Goal: Task Accomplishment & Management: Complete application form

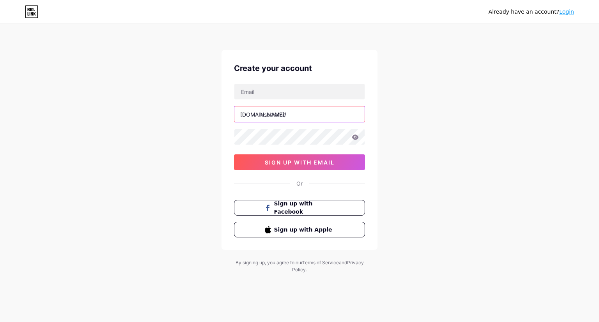
click at [289, 116] on input "text" at bounding box center [299, 114] width 130 height 16
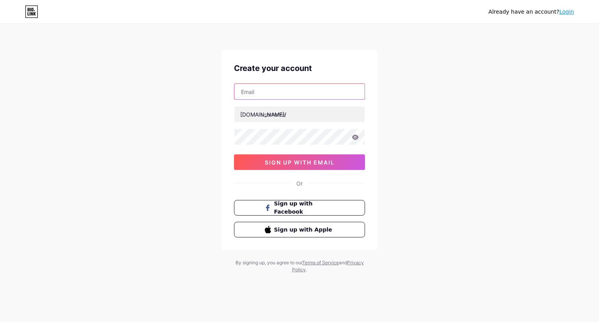
click at [268, 84] on input "text" at bounding box center [299, 92] width 130 height 16
type input "[EMAIL_ADDRESS][DOMAIN_NAME]"
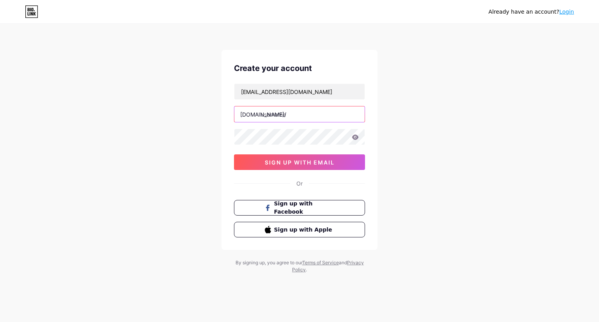
click at [282, 114] on input "text" at bounding box center [299, 114] width 130 height 16
type input "xothpunyastore"
click at [405, 138] on div "Already have an account? Login Create your account [EMAIL_ADDRESS][DOMAIN_NAME]…" at bounding box center [299, 149] width 599 height 298
click at [358, 138] on icon at bounding box center [355, 137] width 7 height 5
click at [354, 136] on icon at bounding box center [355, 137] width 7 height 5
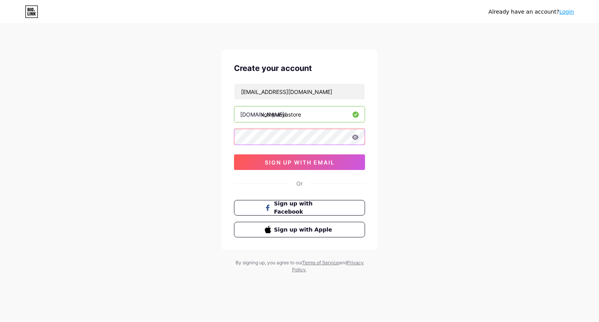
click at [225, 138] on div "Create your account [EMAIL_ADDRESS][DOMAIN_NAME] [DOMAIN_NAME]/ xothpunyastore …" at bounding box center [300, 150] width 156 height 200
click at [425, 121] on div "Already have an account? Login Create your account [EMAIL_ADDRESS][DOMAIN_NAME]…" at bounding box center [299, 149] width 599 height 298
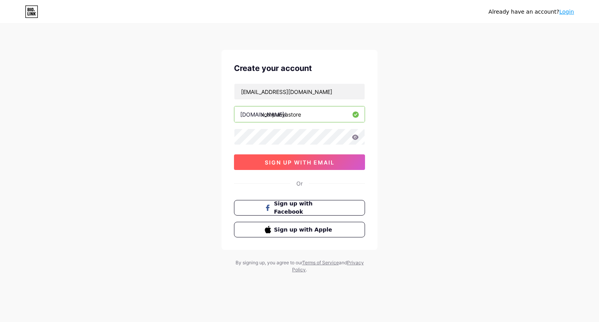
click at [298, 156] on button "sign up with email" at bounding box center [299, 162] width 131 height 16
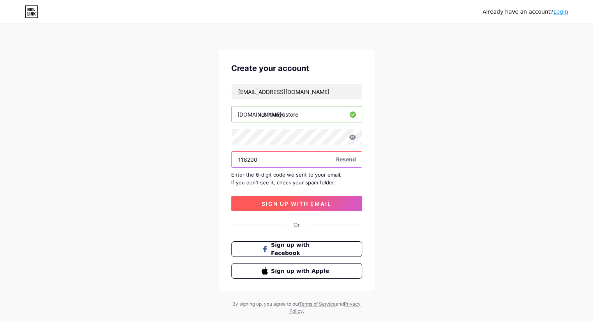
type input "118200"
click at [289, 204] on span "sign up with email" at bounding box center [297, 203] width 70 height 7
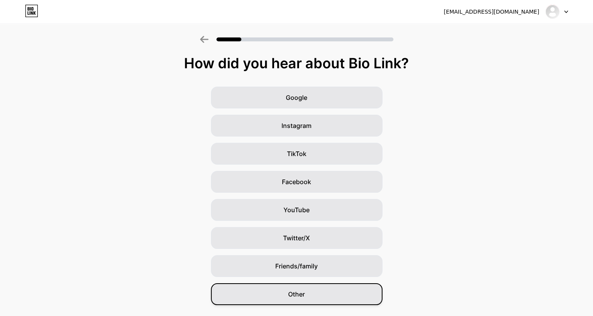
click at [301, 297] on span "Other" at bounding box center [296, 293] width 17 height 9
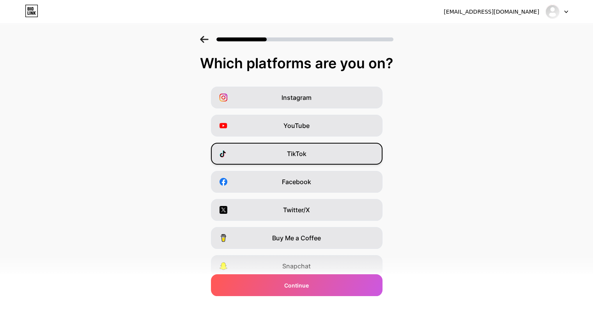
click at [307, 151] on span "TikTok" at bounding box center [297, 153] width 20 height 9
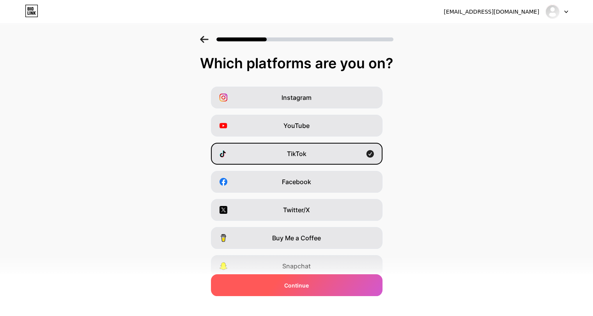
click at [307, 289] on div "Continue" at bounding box center [297, 285] width 172 height 22
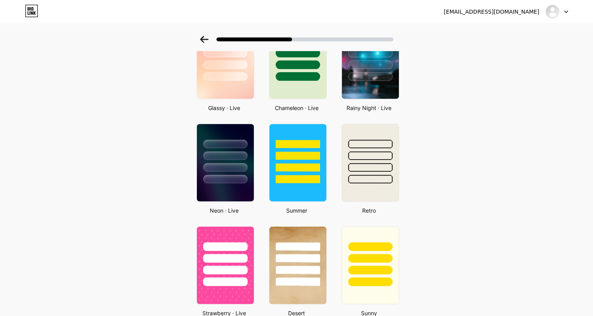
scroll to position [507, 0]
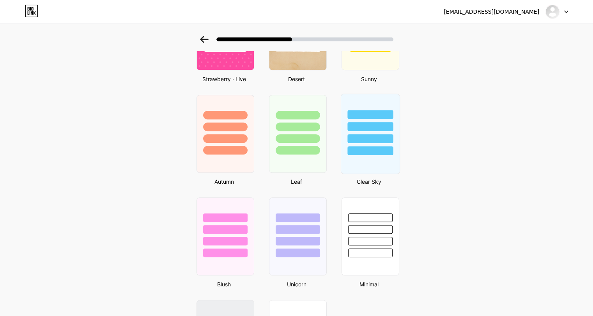
click at [357, 142] on div at bounding box center [370, 124] width 59 height 61
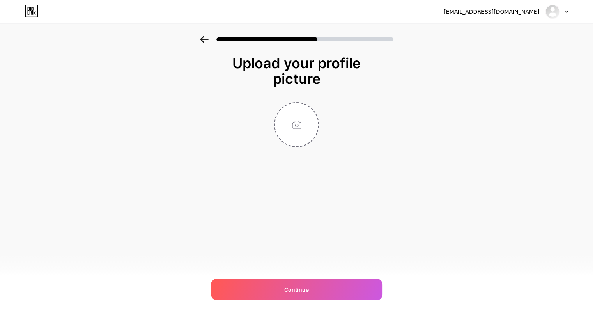
scroll to position [0, 0]
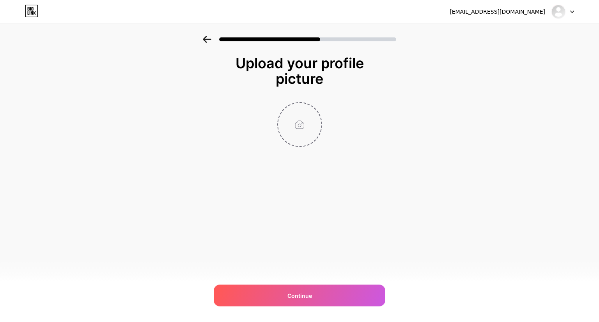
click at [295, 122] on input "file" at bounding box center [299, 124] width 43 height 43
type input "C:\fakepath\XOTH_20250910_154213_0000.png"
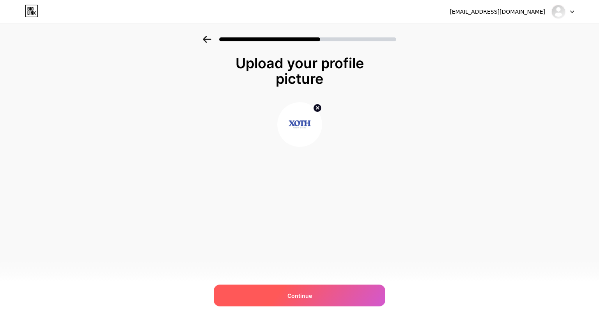
click at [297, 294] on span "Continue" at bounding box center [299, 296] width 25 height 8
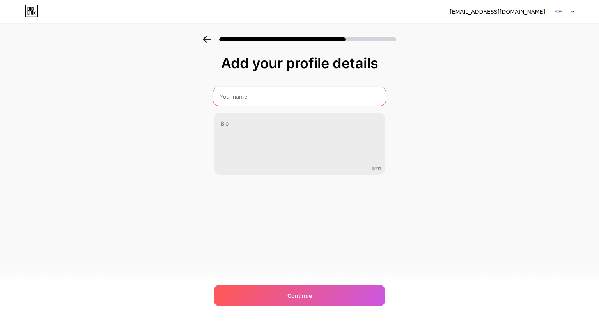
click at [261, 97] on input "text" at bounding box center [299, 96] width 172 height 19
type input "Xoth Punya Store"
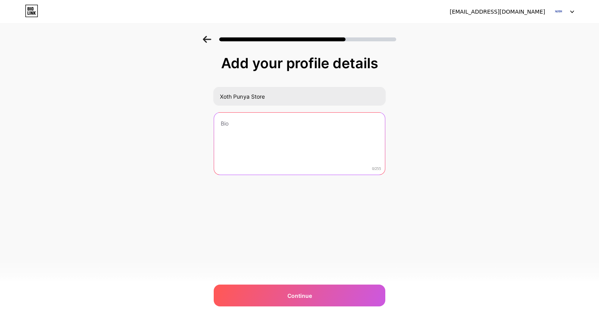
click at [266, 133] on textarea at bounding box center [299, 144] width 171 height 63
paste textarea "Bingung mau beli di mana? XOTH PUNYA STORE. Selamat datang teman-teman!!! Yang …"
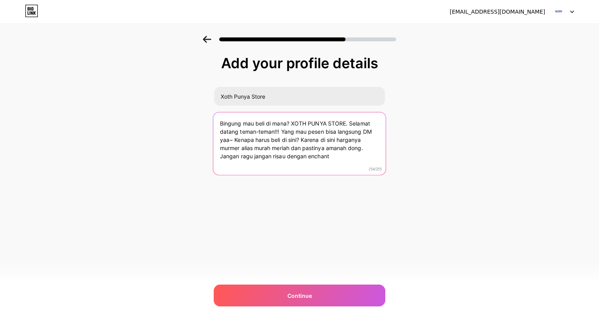
drag, startPoint x: 337, startPoint y: 156, endPoint x: 212, endPoint y: 160, distance: 124.9
click at [212, 160] on div "Add your profile details Xoth Punya Store Bingung mau beli di mana? XOTH PUNYA …" at bounding box center [299, 125] width 599 height 178
click at [364, 149] on textarea "Bingung mau beli di mana? XOTH PUNYA STORE. Selamat datang teman-teman!!! Yang …" at bounding box center [299, 144] width 172 height 64
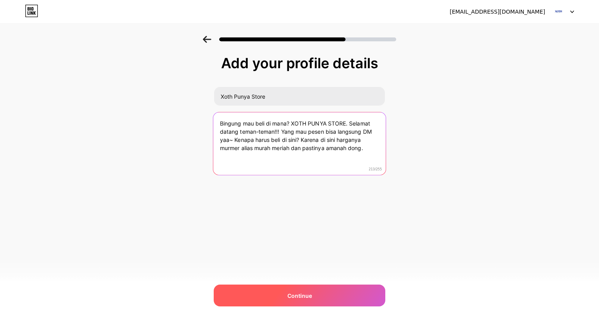
type textarea "Bingung mau beli di mana? XOTH PUNYA STORE. Selamat datang teman-teman!!! Yang …"
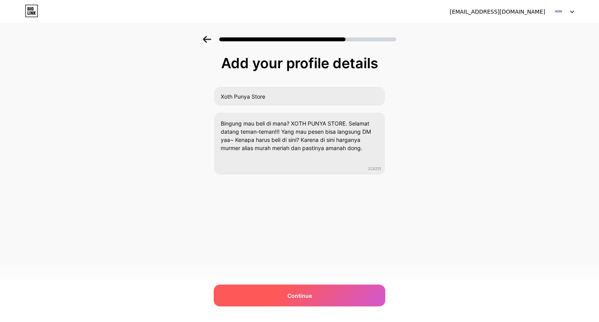
click at [294, 292] on span "Continue" at bounding box center [299, 296] width 25 height 8
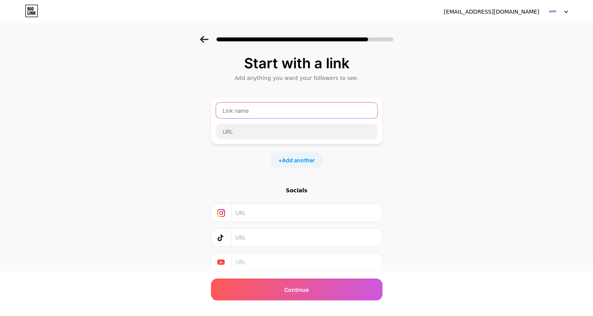
click at [248, 113] on input "text" at bounding box center [296, 111] width 161 height 16
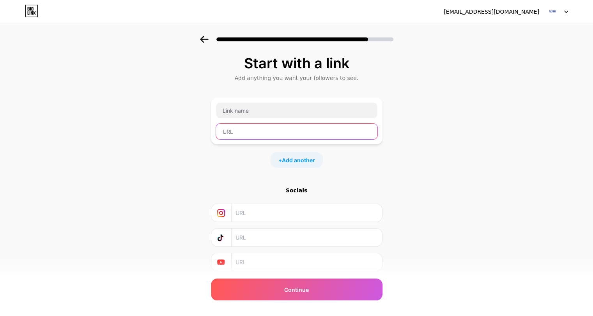
click at [253, 136] on input "text" at bounding box center [296, 132] width 161 height 16
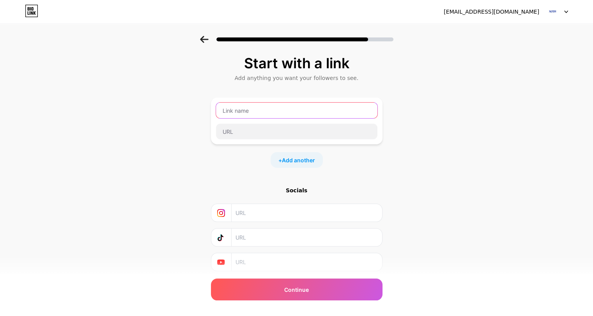
click at [255, 112] on input "text" at bounding box center [296, 111] width 161 height 16
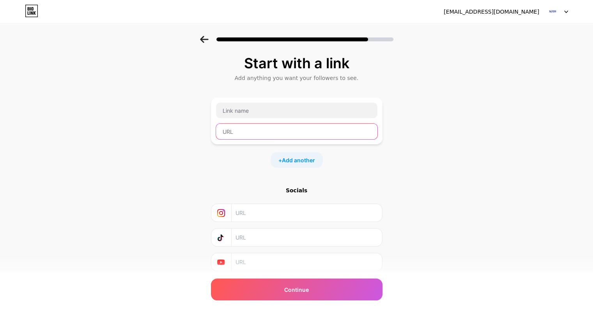
click at [256, 126] on input "text" at bounding box center [296, 132] width 161 height 16
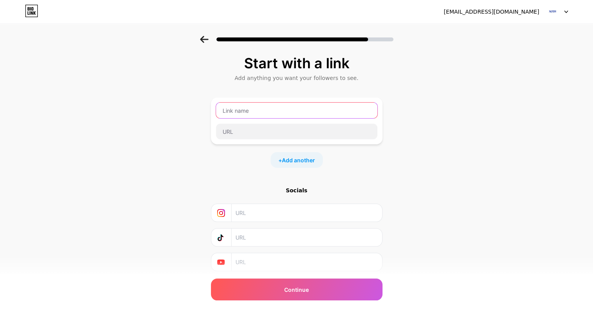
click at [261, 111] on input "text" at bounding box center [296, 111] width 161 height 16
type input "P"
type input "K"
type input "U"
type input "K"
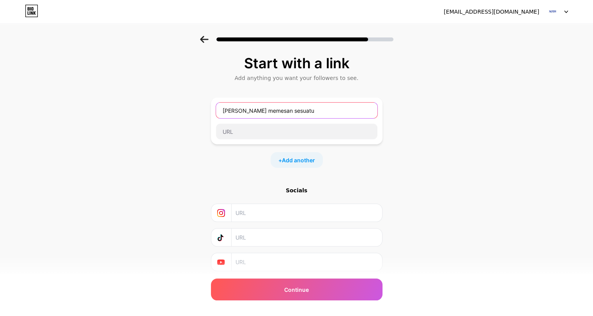
type input "[PERSON_NAME] memesan sesuatu"
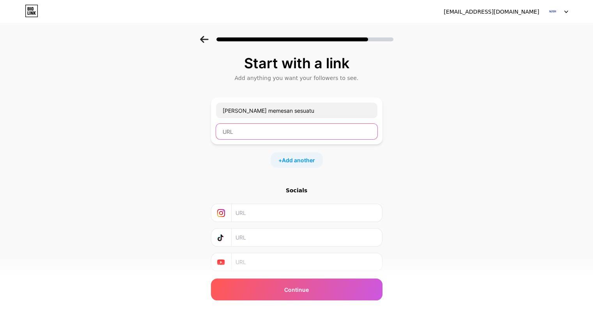
click at [287, 129] on input "text" at bounding box center [296, 132] width 161 height 16
paste input "[URL][DOMAIN_NAME]"
type input "[URL][DOMAIN_NAME]"
click at [293, 160] on span "Add another" at bounding box center [298, 160] width 33 height 8
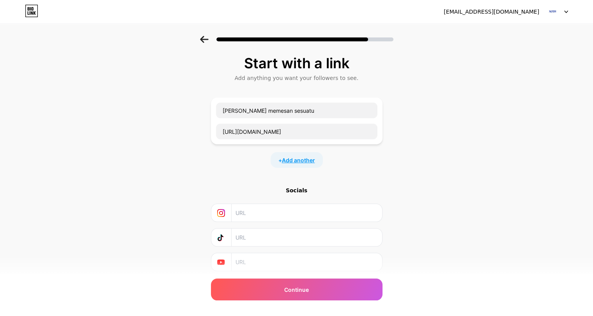
scroll to position [0, 0]
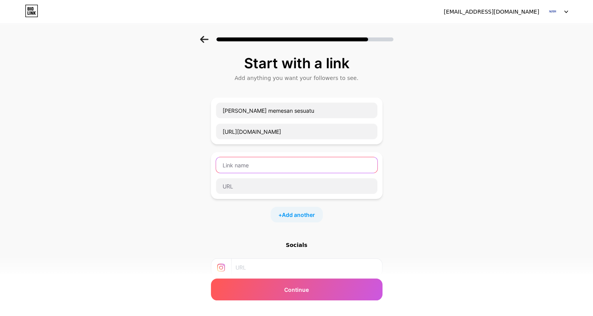
click at [253, 166] on input "text" at bounding box center [296, 165] width 161 height 16
type input "Saya ingin"
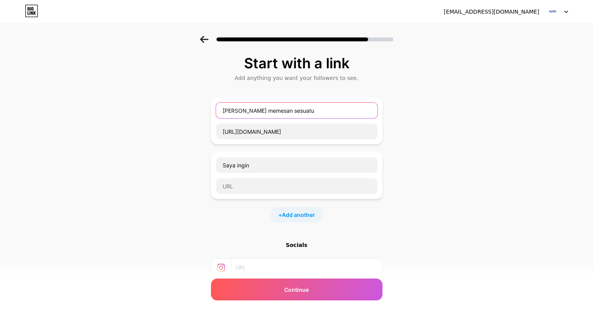
click at [241, 113] on input "[PERSON_NAME] memesan sesuatu" at bounding box center [296, 111] width 161 height 16
type input "[PERSON_NAME] ingin memesan sesuatu"
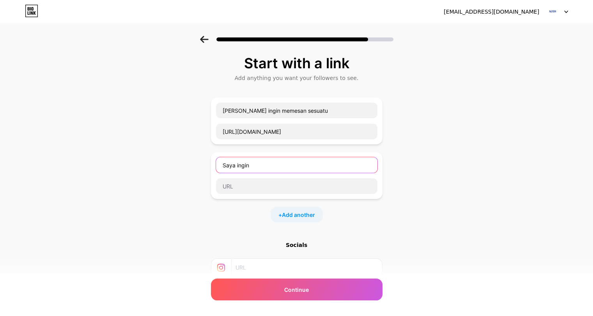
click at [268, 166] on input "Saya ingin" at bounding box center [296, 165] width 161 height 16
type input "[PERSON_NAME] ingin melihat testimoni"
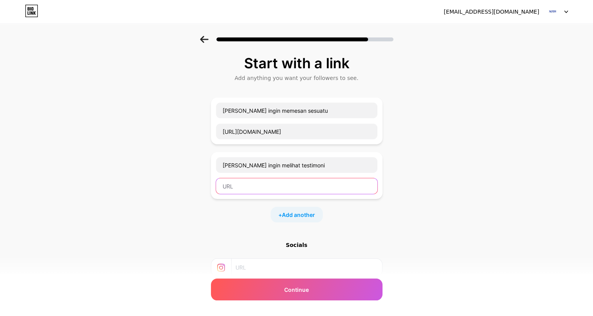
click at [267, 181] on input "text" at bounding box center [296, 186] width 161 height 16
paste input "[URL][DOMAIN_NAME]"
type input "[URL][DOMAIN_NAME]"
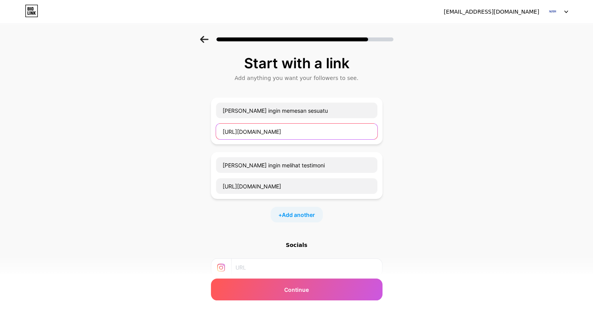
click at [342, 131] on input "[URL][DOMAIN_NAME]" at bounding box center [296, 132] width 161 height 16
drag, startPoint x: 223, startPoint y: 131, endPoint x: 419, endPoint y: 137, distance: 195.9
click at [419, 137] on div "Start with a link Add anything you want your followers to see. Saya ingin memes…" at bounding box center [296, 200] width 593 height 329
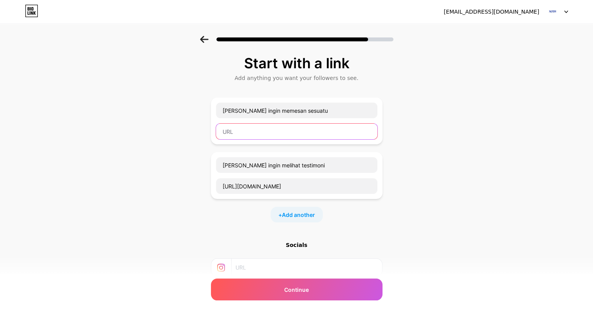
paste input "[URL][DOMAIN_NAME]"
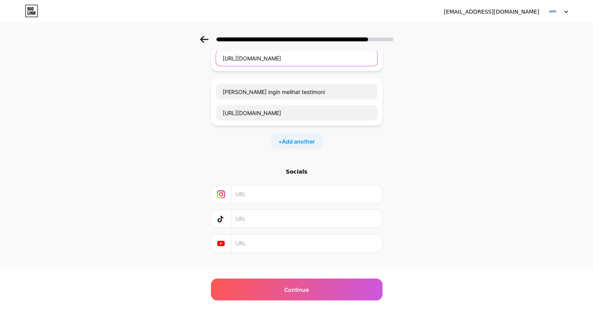
scroll to position [78, 0]
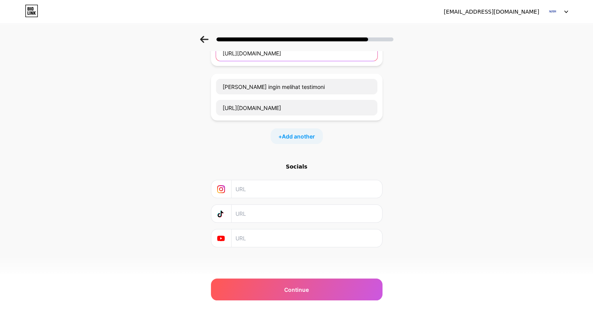
type input "[URL][DOMAIN_NAME]"
click at [303, 213] on input "text" at bounding box center [307, 214] width 142 height 18
paste input "[URL][DOMAIN_NAME]"
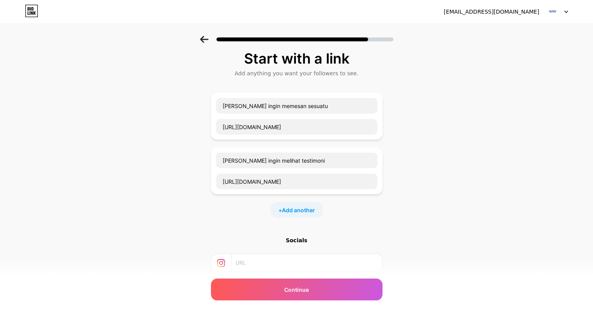
scroll to position [0, 0]
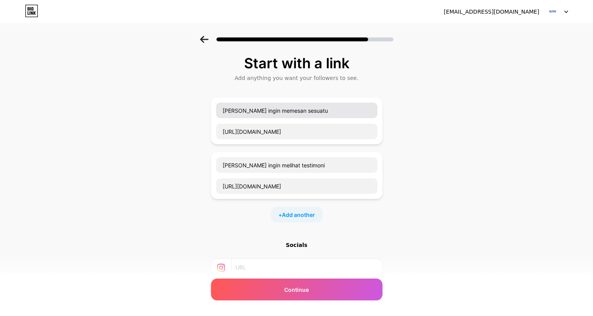
type input "[URL][DOMAIN_NAME]"
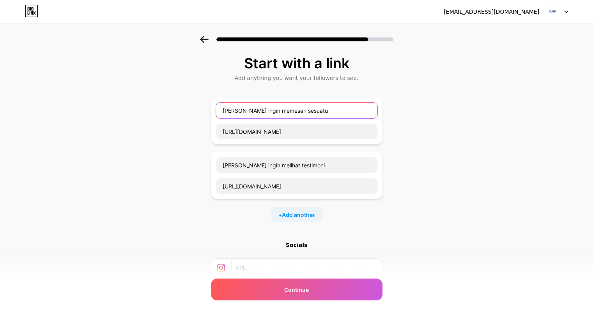
click at [307, 110] on input "[PERSON_NAME] ingin memesan sesuatu" at bounding box center [296, 111] width 161 height 16
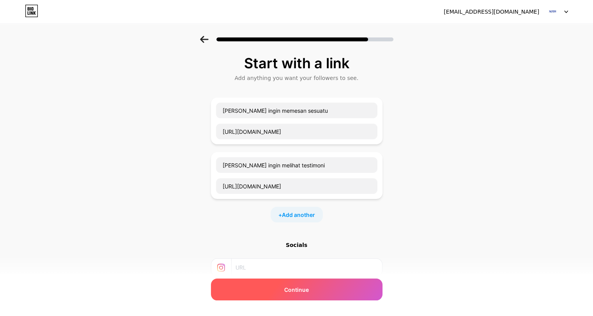
click at [296, 294] on div "Continue" at bounding box center [297, 289] width 172 height 22
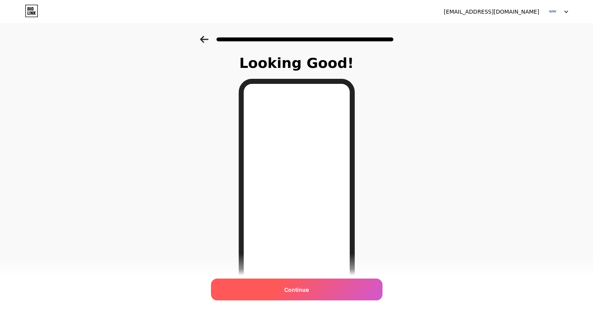
click at [304, 295] on div "Continue" at bounding box center [297, 289] width 172 height 22
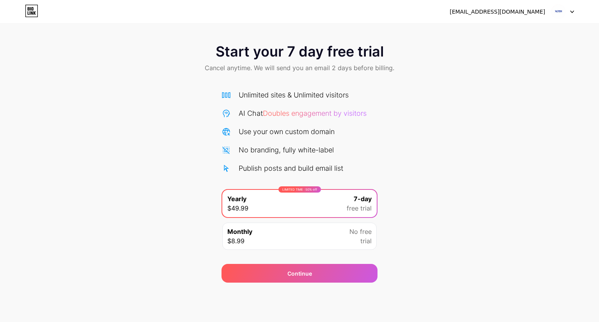
click at [418, 172] on div "Start your 7 day free trial Cancel anytime. We will send you an email 2 days be…" at bounding box center [299, 159] width 599 height 247
click at [314, 226] on div "Monthly $8.99 No free trial" at bounding box center [299, 236] width 154 height 27
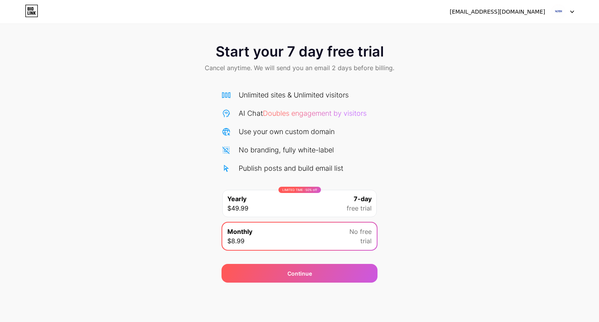
click at [314, 215] on div "LIMITED TIME : 50% off Yearly $49.99 7-day free trial" at bounding box center [299, 203] width 154 height 27
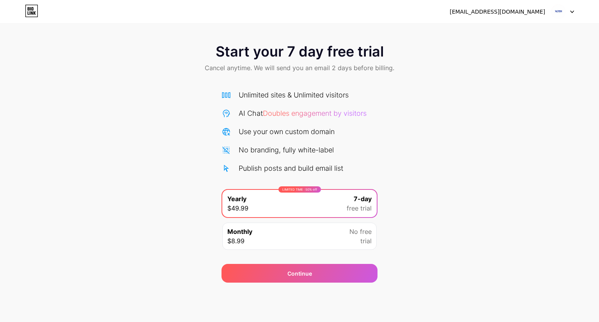
click at [312, 241] on div "Monthly $8.99 No free trial" at bounding box center [299, 236] width 154 height 27
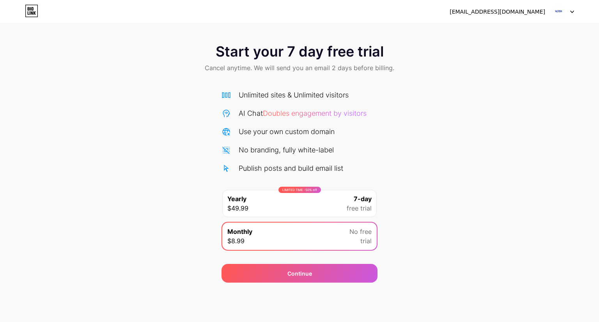
click at [318, 210] on div "LIMITED TIME : 50% off Yearly $49.99 7-day free trial" at bounding box center [299, 203] width 154 height 27
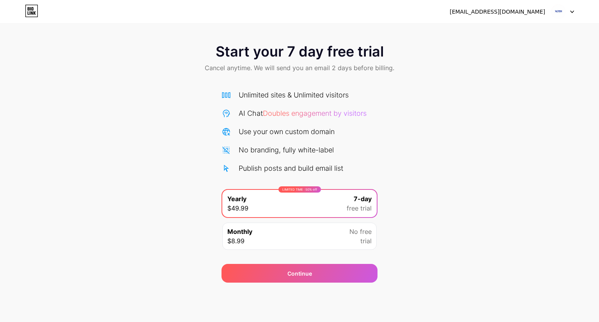
click at [310, 236] on div "Monthly $8.99 No free trial" at bounding box center [299, 236] width 154 height 27
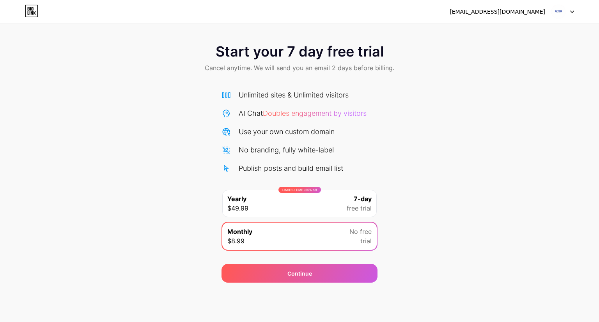
click at [312, 209] on div "LIMITED TIME : 50% off Yearly $49.99 7-day free trial" at bounding box center [299, 203] width 154 height 27
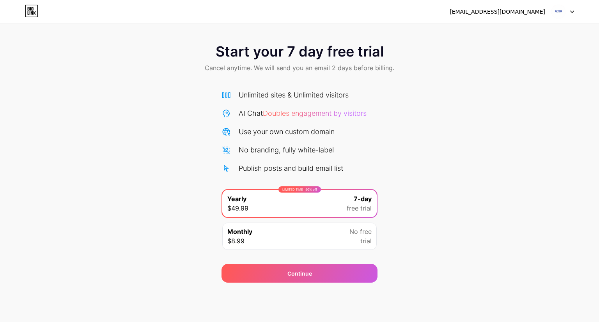
click at [310, 241] on div "Monthly $8.99 No free trial" at bounding box center [299, 236] width 154 height 27
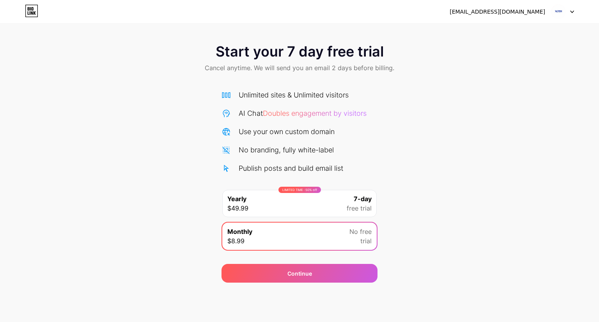
click at [317, 212] on div "LIMITED TIME : 50% off Yearly $49.99 7-day free trial" at bounding box center [299, 203] width 154 height 27
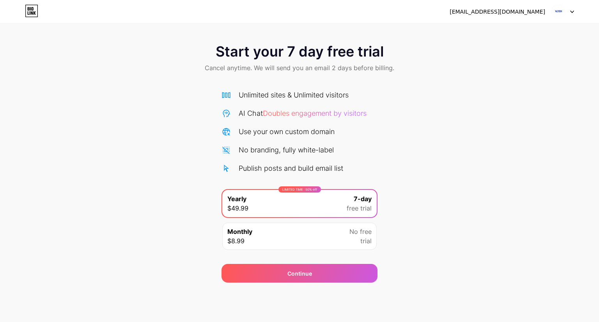
click at [316, 241] on div "Monthly $8.99 No free trial" at bounding box center [299, 236] width 154 height 27
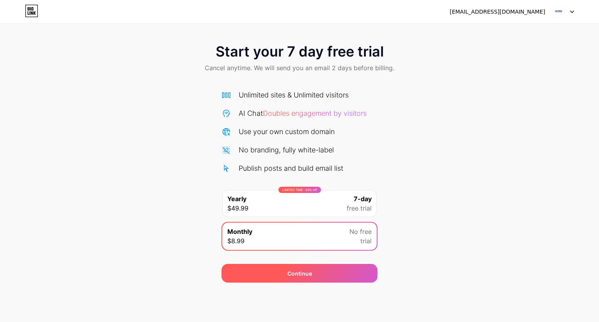
click at [305, 279] on div "Continue" at bounding box center [300, 273] width 156 height 19
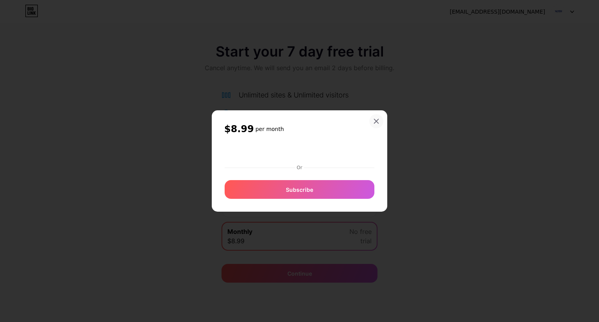
click at [375, 116] on div at bounding box center [376, 121] width 14 height 14
